Goal: Task Accomplishment & Management: Use online tool/utility

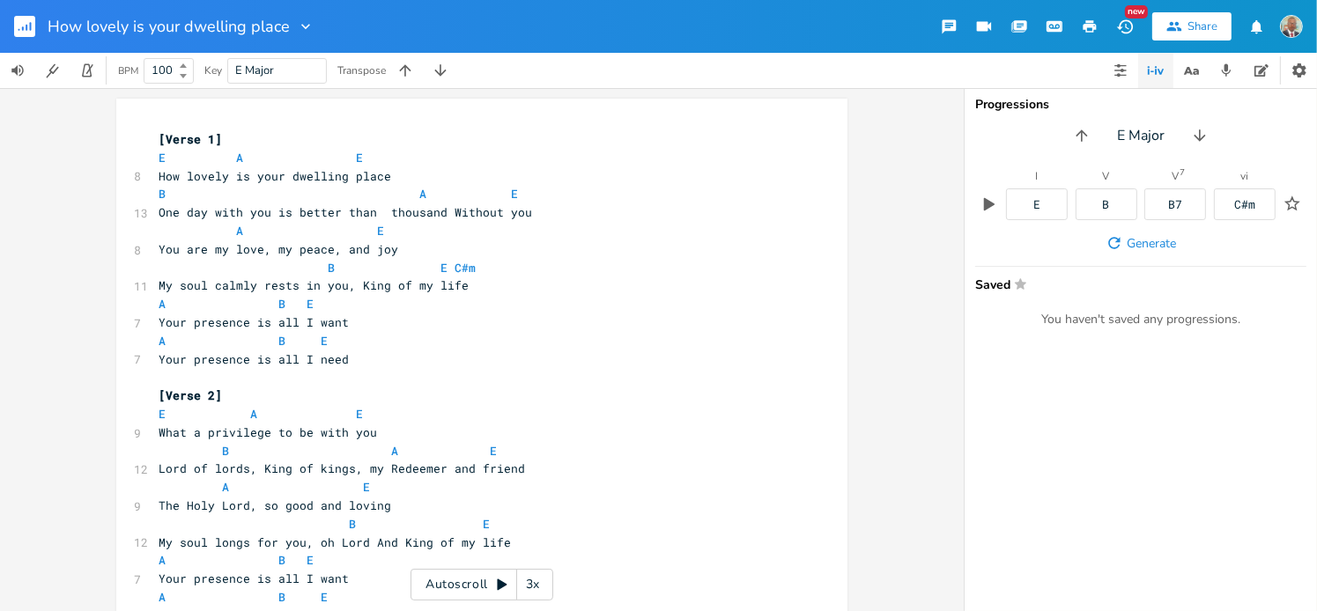
click at [26, 25] on icon "button" at bounding box center [27, 28] width 2 height 6
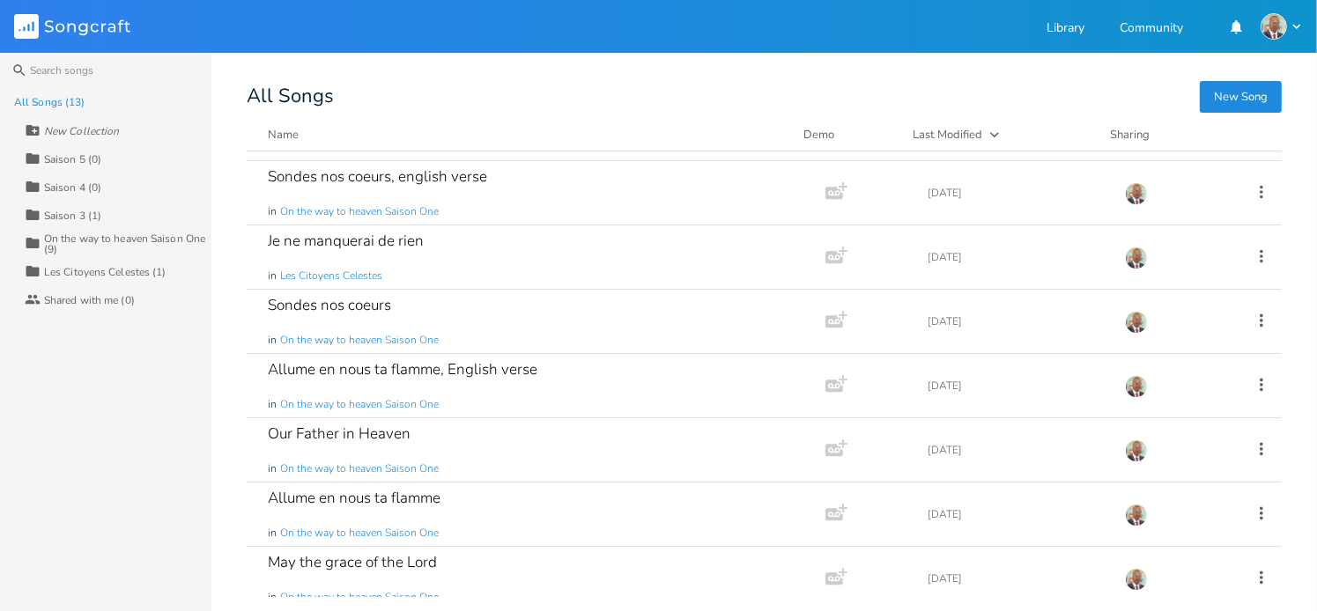
scroll to position [184, 0]
click at [74, 237] on div "On the way to heaven Saison One (9)" at bounding box center [127, 243] width 167 height 21
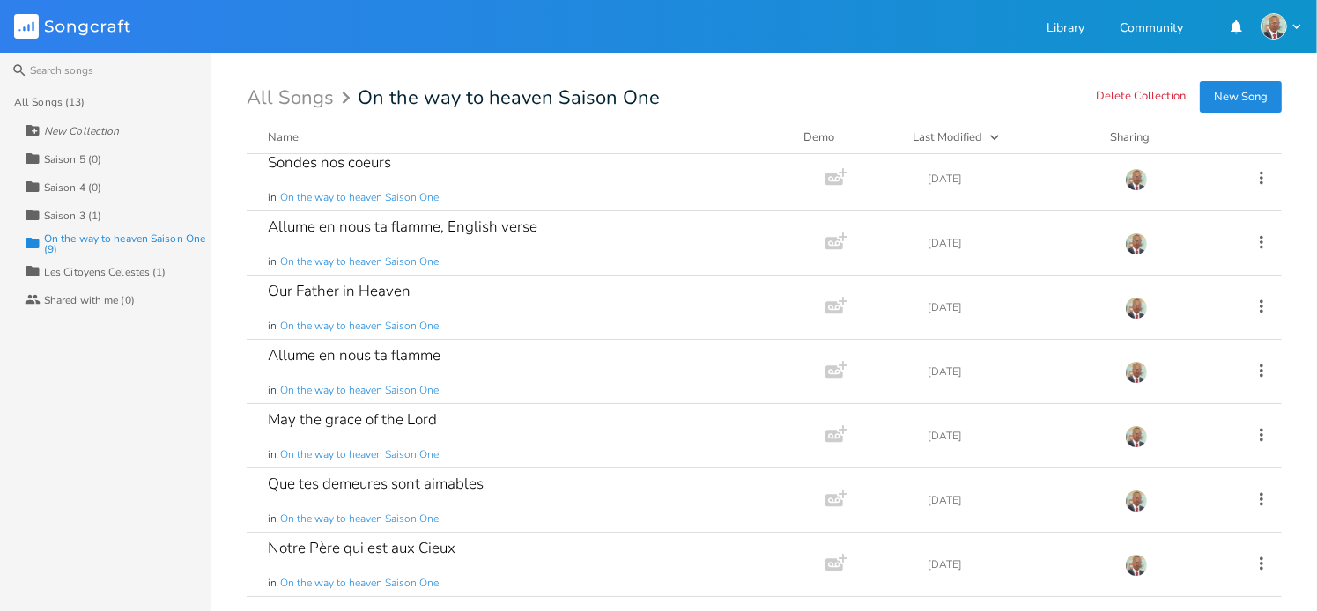
scroll to position [56, 0]
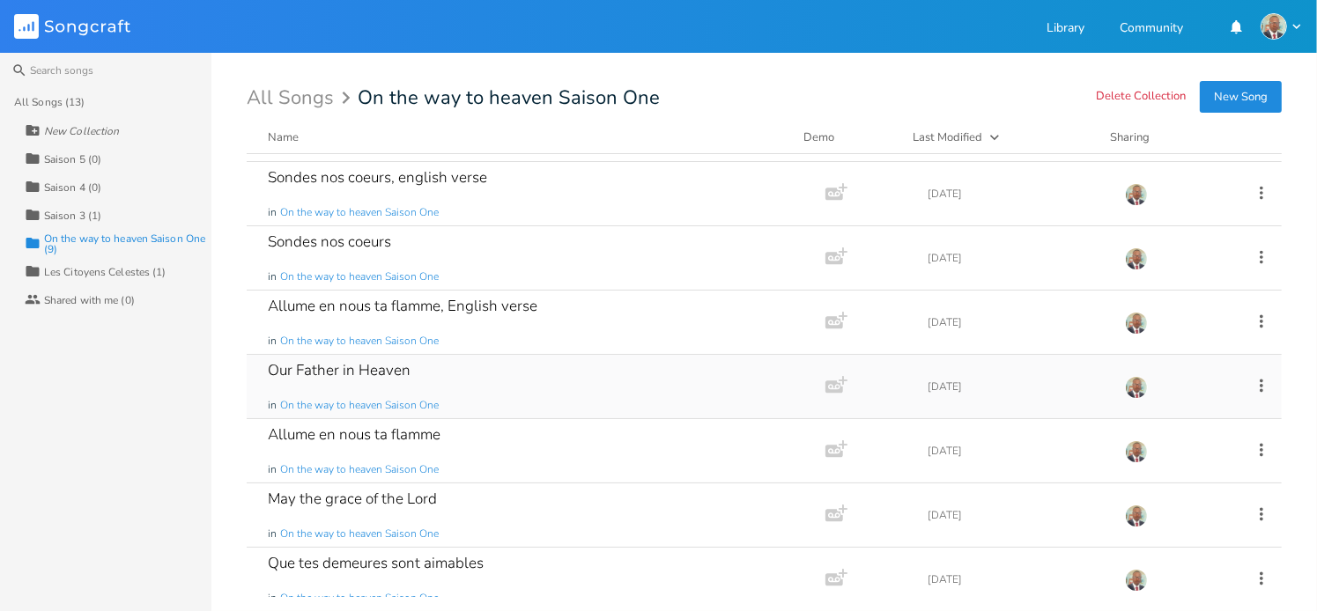
click at [386, 370] on div "Our Father in Heaven" at bounding box center [339, 370] width 143 height 15
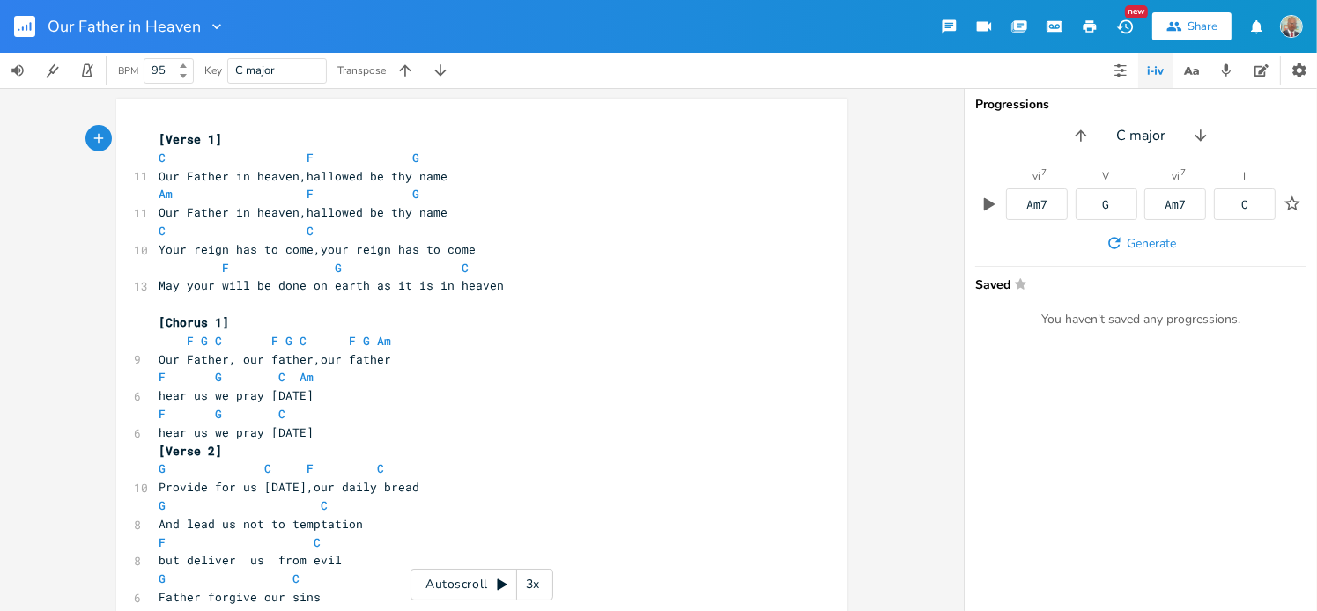
click at [582, 225] on pre "C C" at bounding box center [473, 231] width 636 height 18
click at [472, 237] on pre "C C" at bounding box center [473, 231] width 636 height 18
click at [472, 240] on pre "Your reign has to come,your reign has to come" at bounding box center [473, 249] width 636 height 18
click at [444, 400] on pre "hear us we pray [DATE]" at bounding box center [473, 396] width 636 height 18
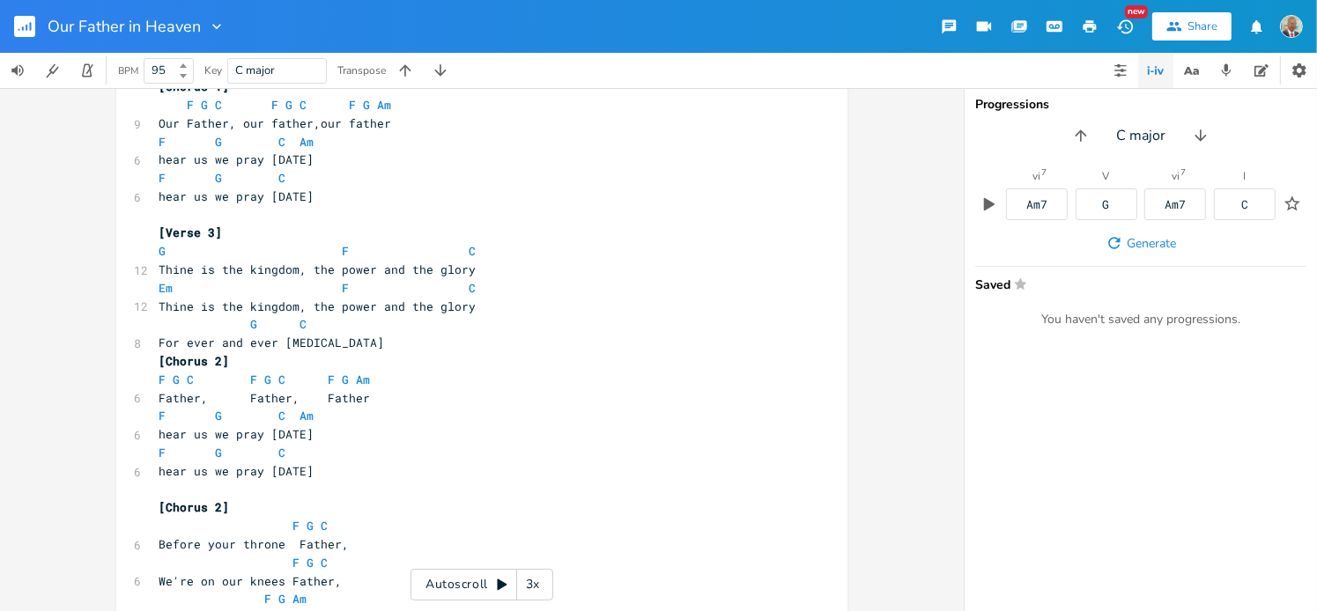
scroll to position [571, 0]
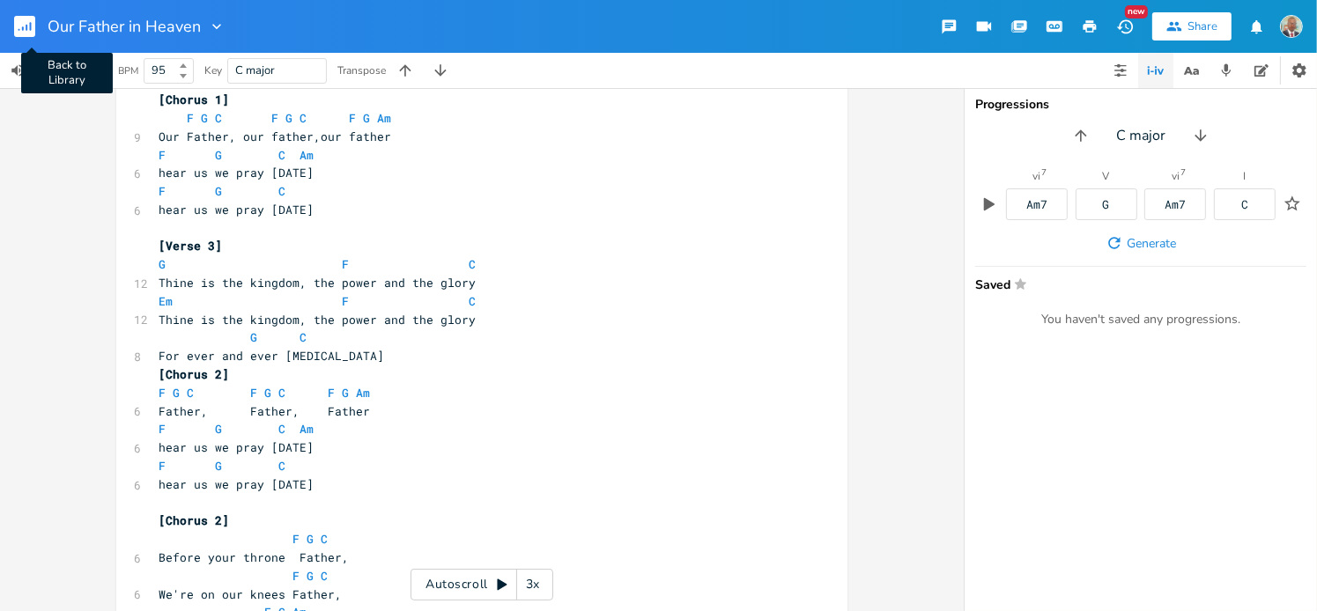
click at [28, 26] on rect "button" at bounding box center [24, 26] width 21 height 21
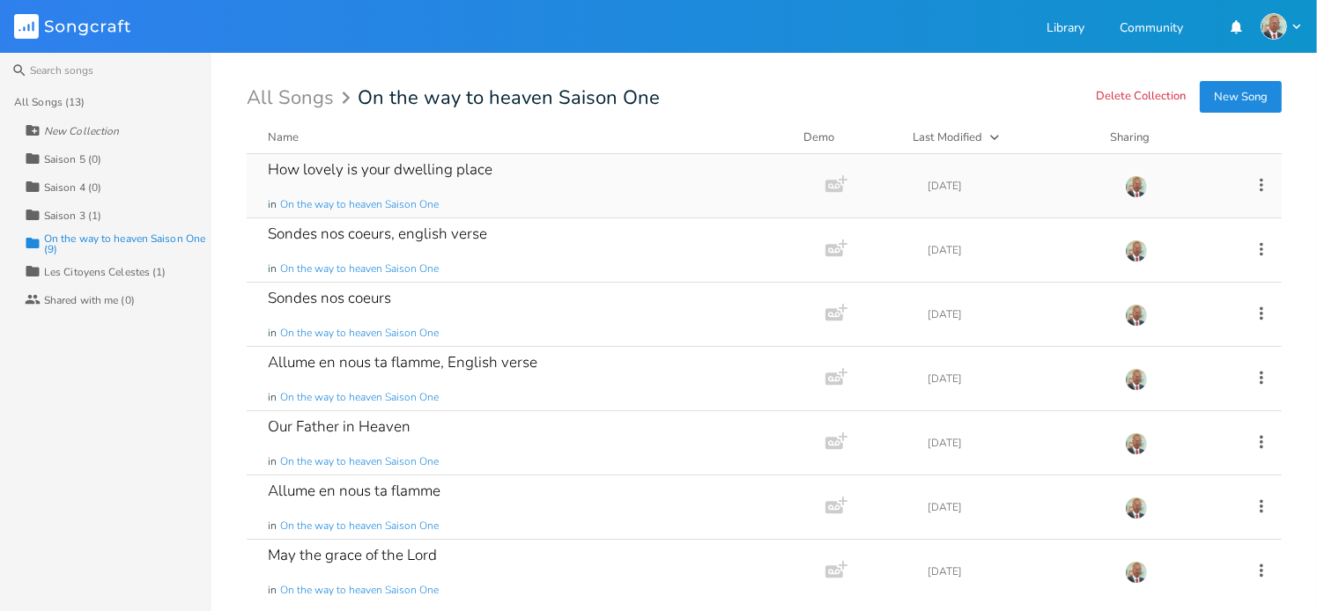
click at [433, 175] on div "How lovely is your dwelling place" at bounding box center [380, 169] width 225 height 15
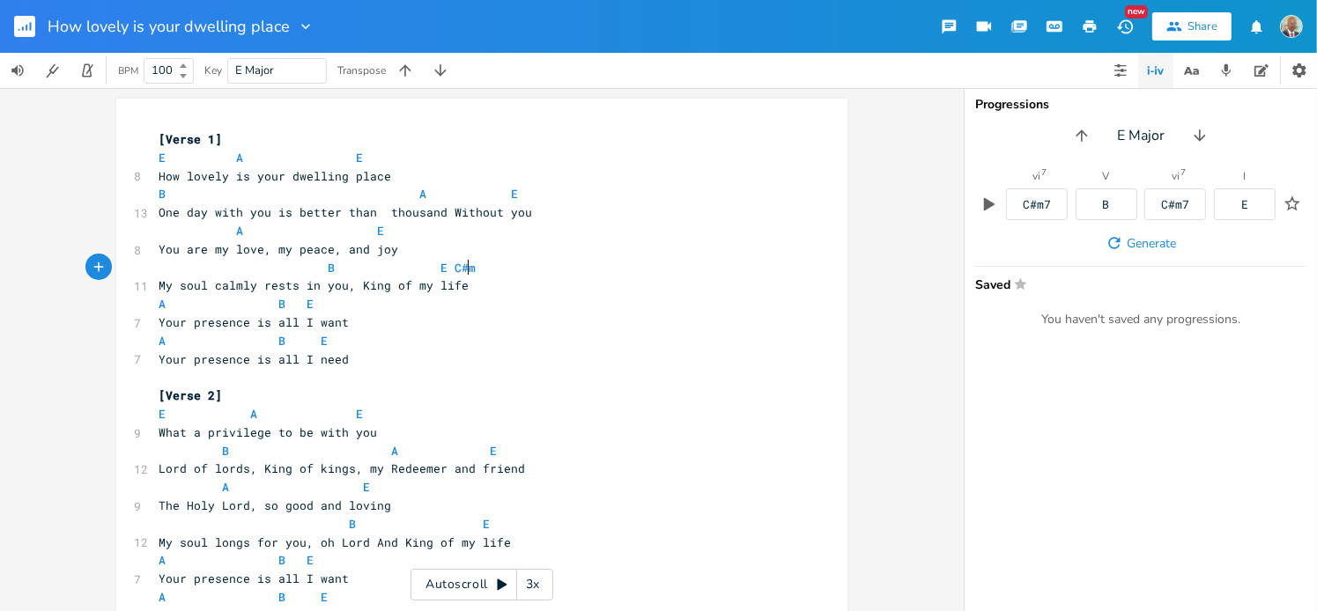
click at [582, 261] on pre "B E C#m" at bounding box center [473, 268] width 636 height 18
click at [582, 290] on pre "My soul calmly rests in you, King of my life" at bounding box center [473, 286] width 636 height 18
click at [92, 75] on icon "button" at bounding box center [87, 70] width 10 height 13
click at [582, 425] on div "xxxxxxxxxx [Verse 1] E A E 8 How lovely is your dwelling place B A E 13 One day…" at bounding box center [482, 349] width 964 height 523
click at [189, 73] on b at bounding box center [182, 75] width 16 height 11
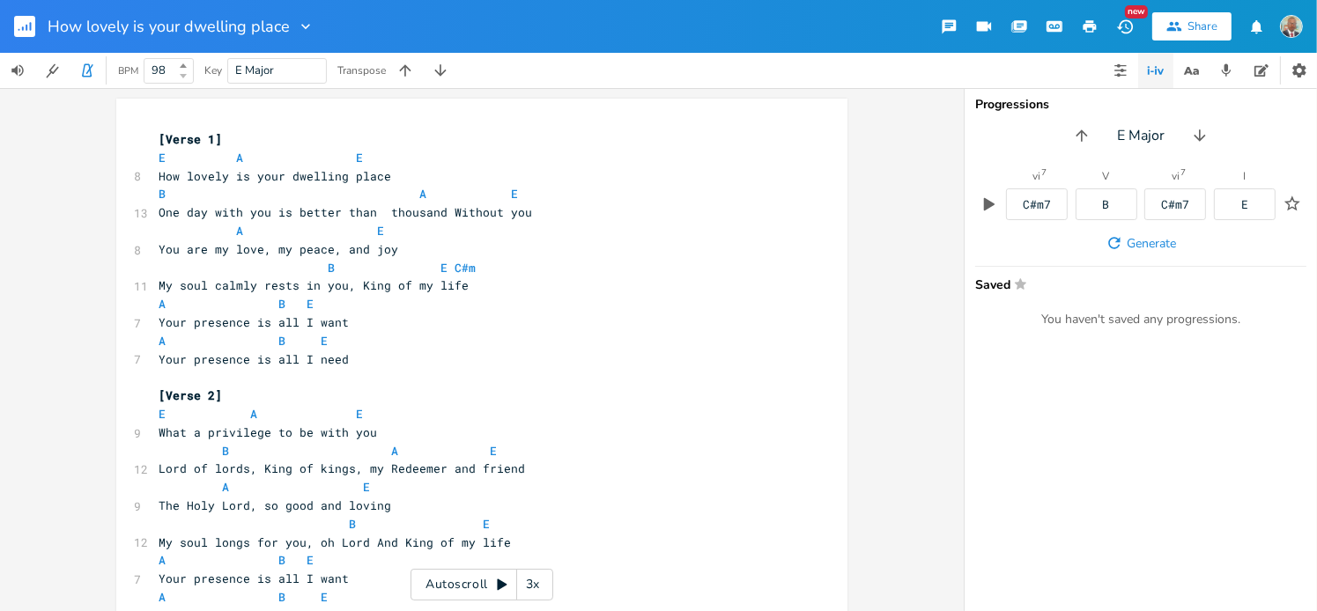
click at [189, 73] on b at bounding box center [182, 75] width 16 height 11
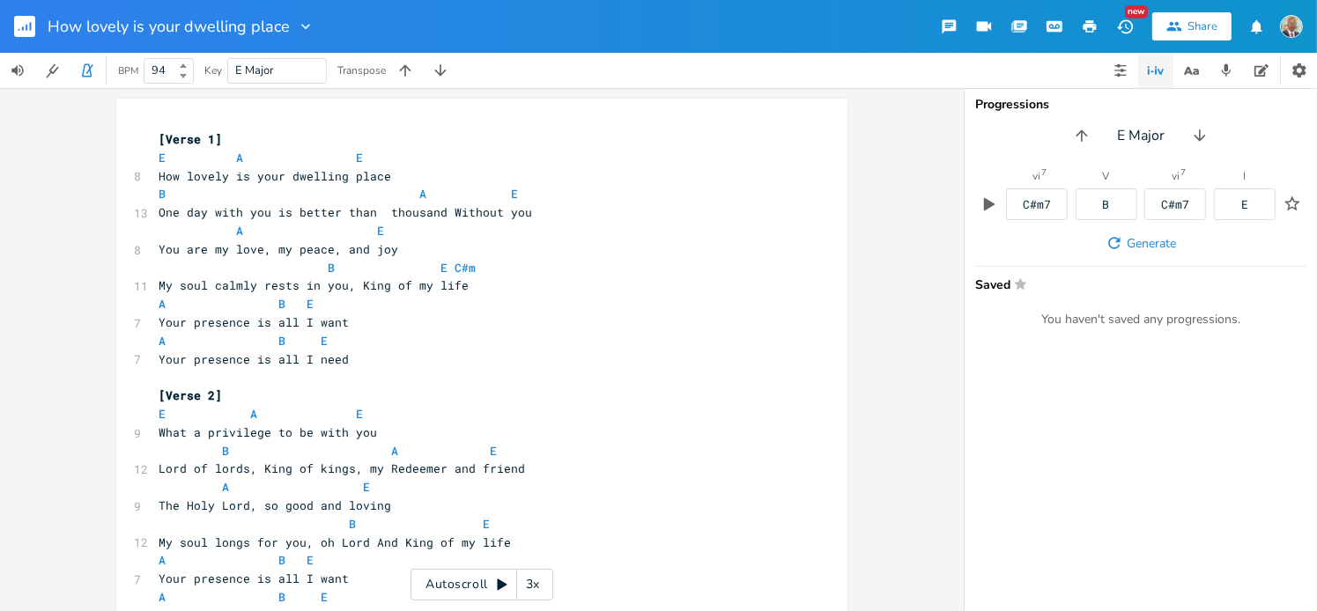
click at [190, 63] on div "94" at bounding box center [169, 71] width 50 height 26
click at [190, 63] on div "95" at bounding box center [169, 71] width 50 height 26
click at [183, 64] on icon at bounding box center [183, 65] width 7 height 4
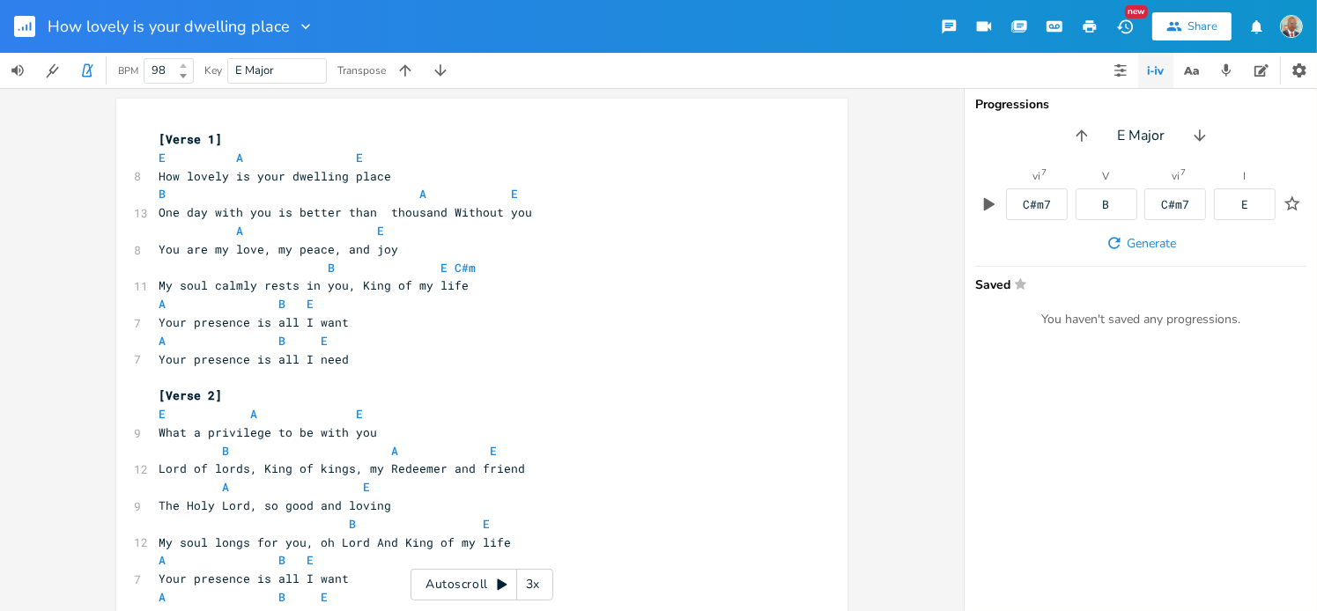
click at [183, 64] on icon at bounding box center [183, 65] width 7 height 4
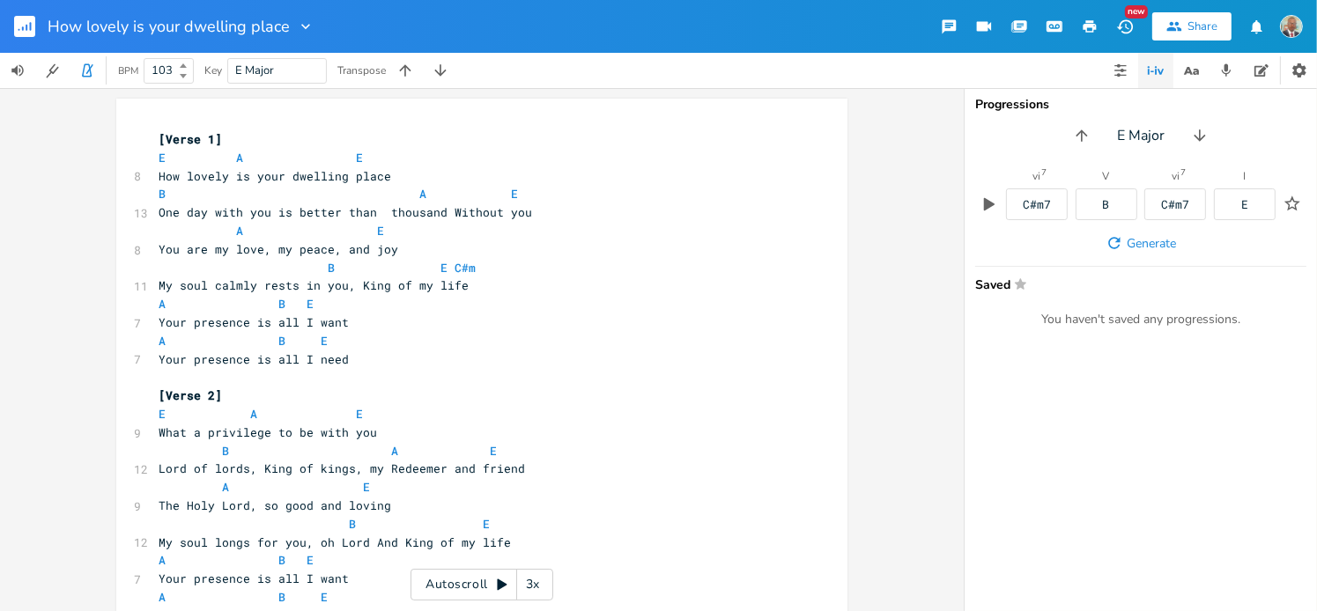
click at [183, 64] on icon at bounding box center [183, 65] width 7 height 4
click at [189, 79] on b at bounding box center [182, 75] width 16 height 11
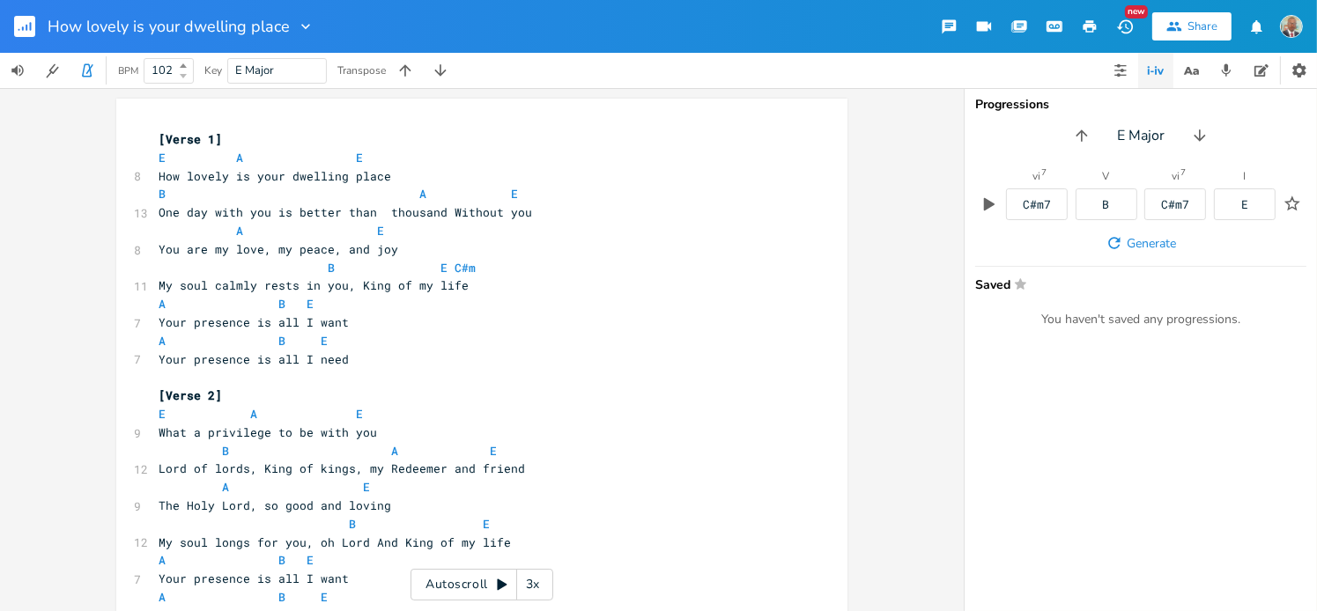
click at [189, 79] on b at bounding box center [182, 75] width 16 height 11
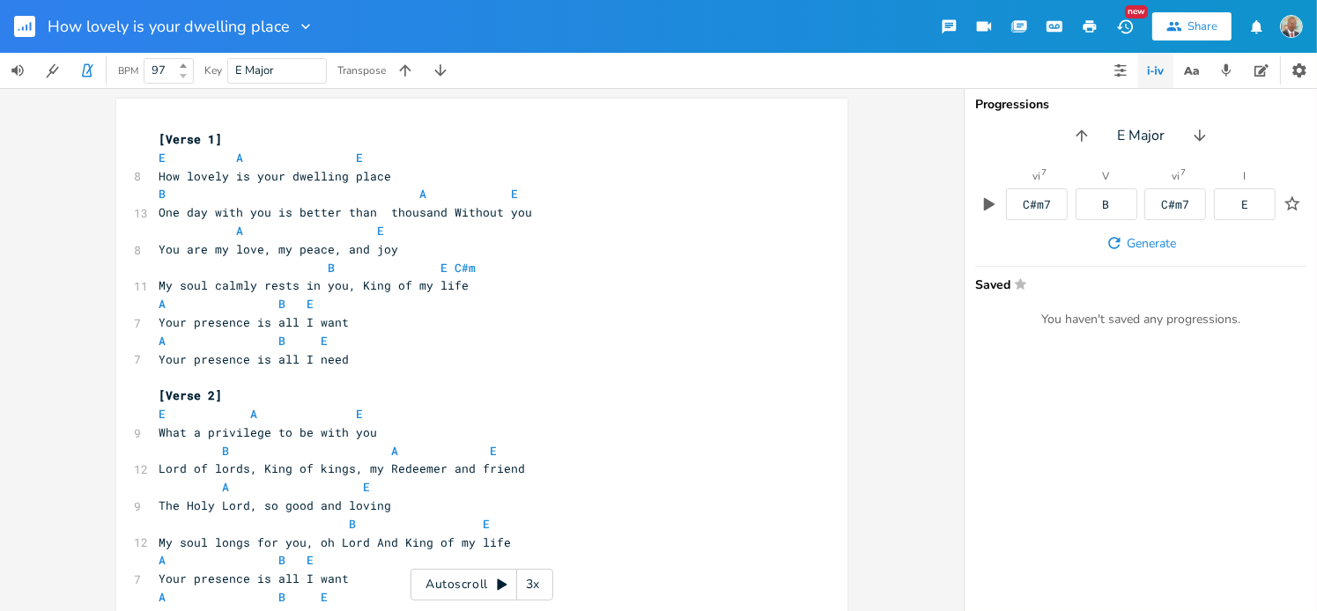
click at [189, 79] on b at bounding box center [182, 75] width 16 height 11
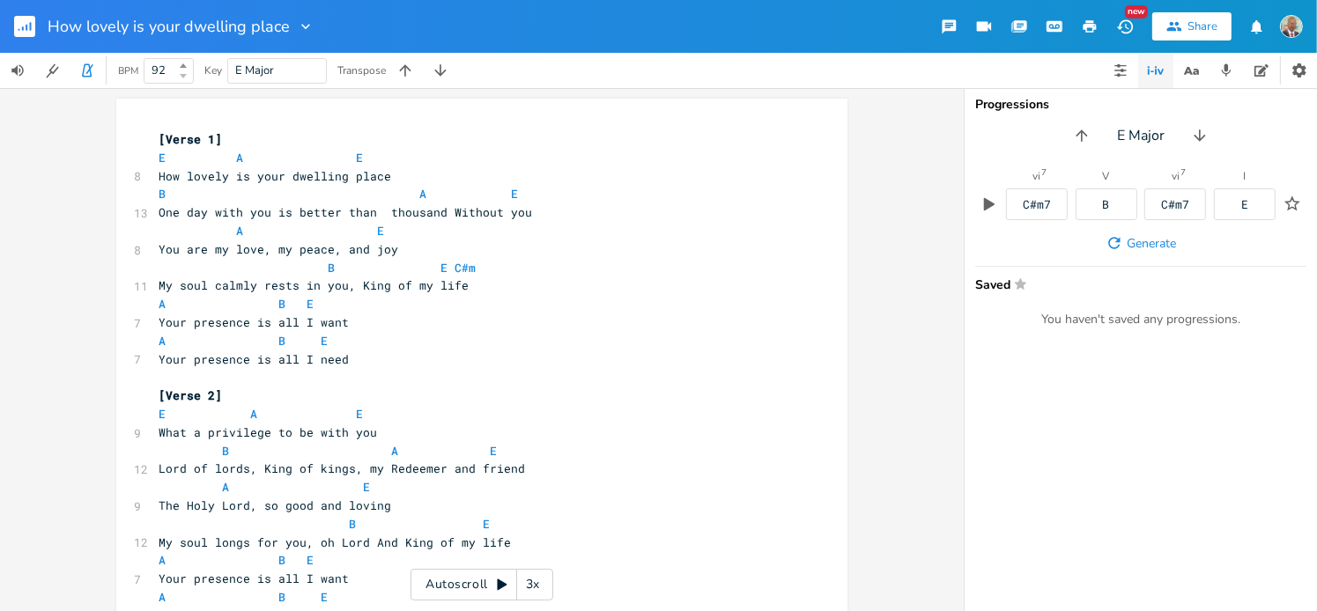
click at [189, 79] on b at bounding box center [182, 75] width 16 height 11
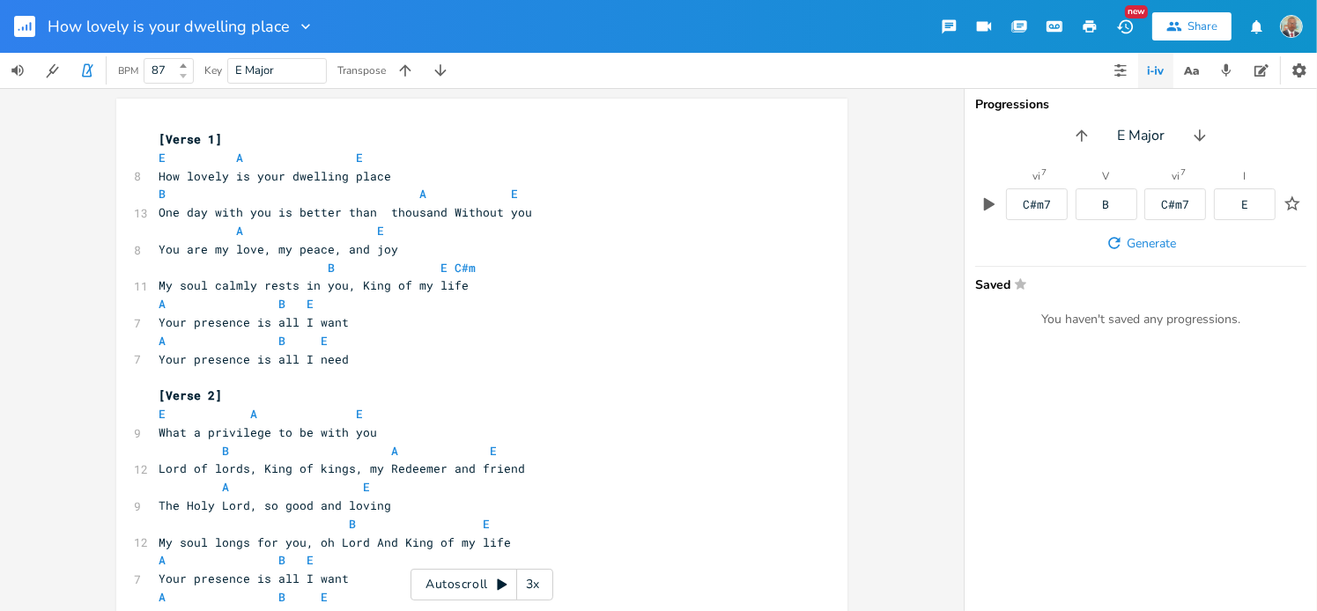
click at [189, 79] on b at bounding box center [182, 75] width 16 height 11
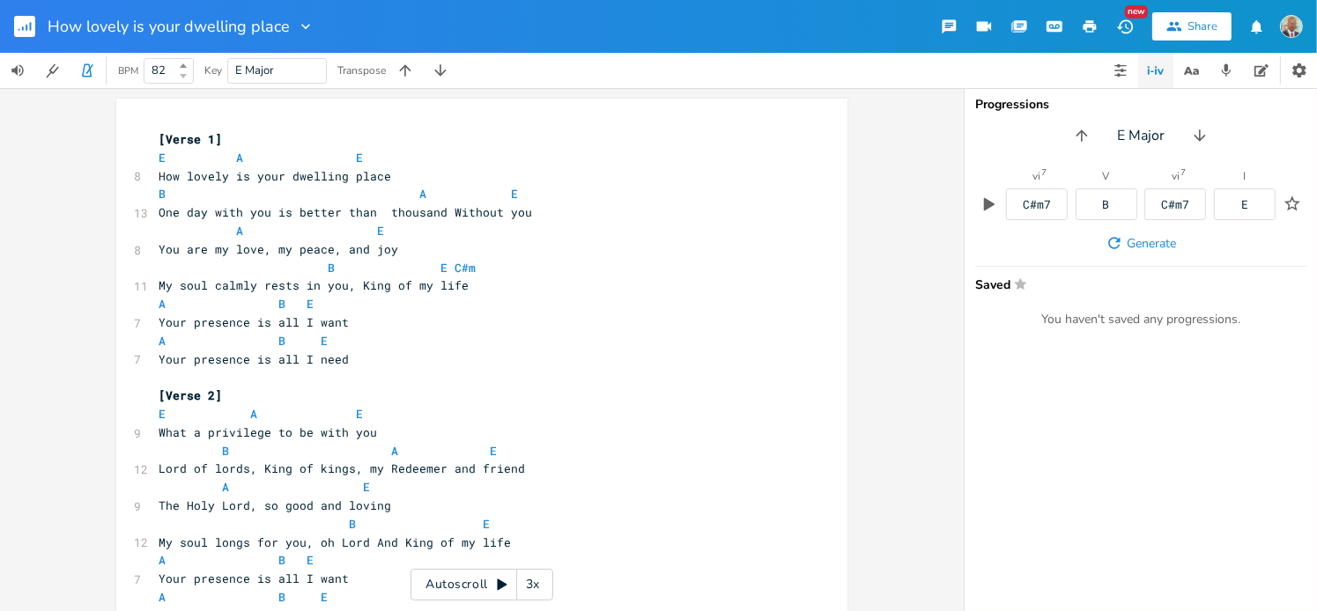
click at [189, 79] on b at bounding box center [182, 75] width 16 height 11
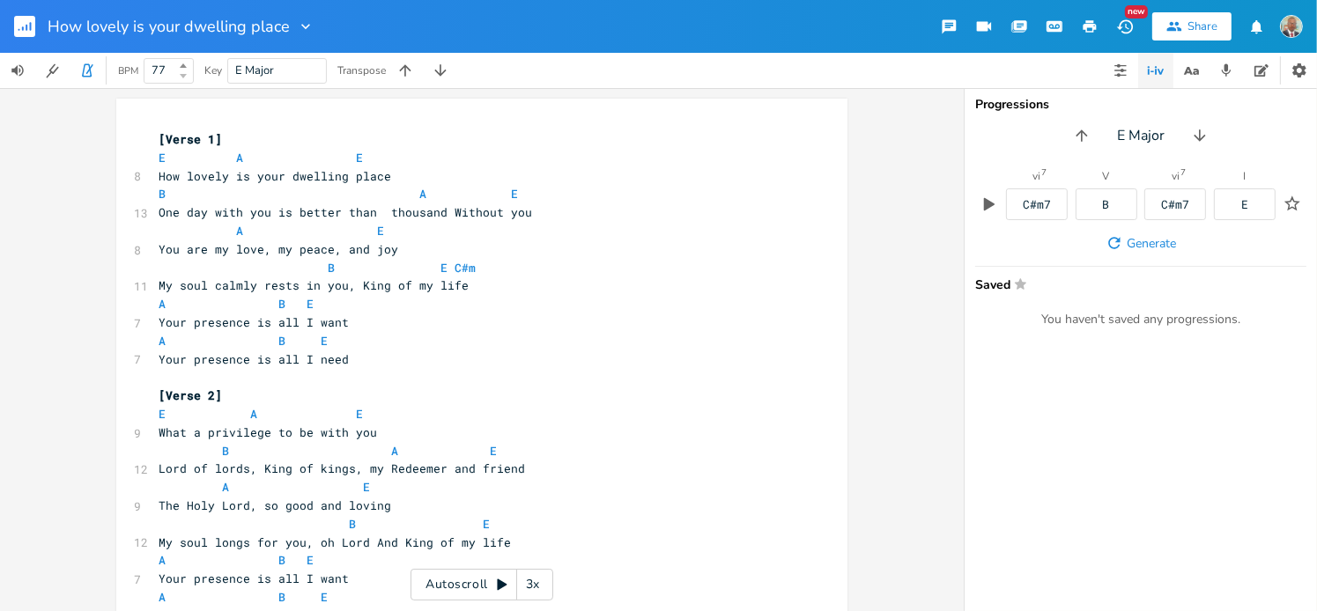
click at [189, 79] on b at bounding box center [182, 75] width 16 height 11
type input "75"
click at [187, 76] on icon at bounding box center [183, 76] width 7 height 4
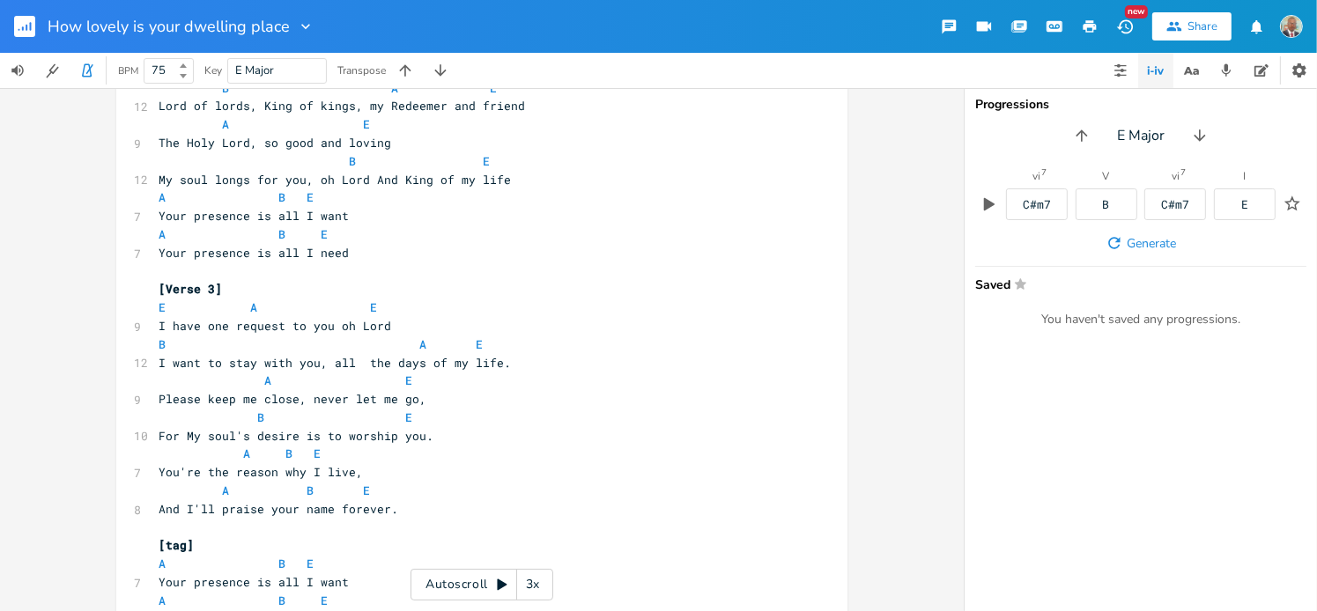
scroll to position [365, 0]
click at [92, 71] on icon "button" at bounding box center [87, 71] width 16 height 16
